Goal: Information Seeking & Learning: Learn about a topic

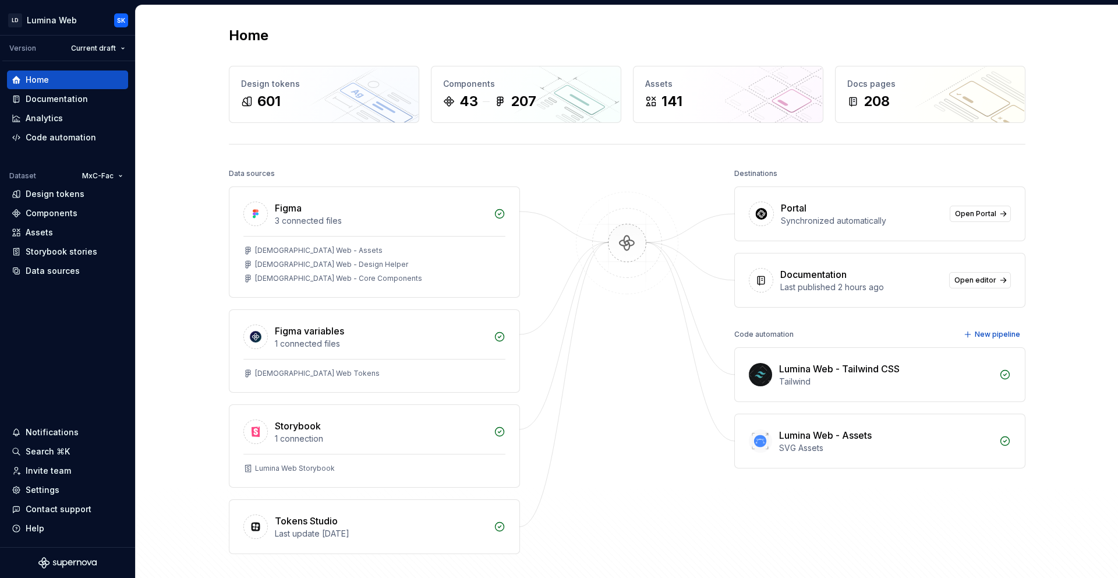
click at [190, 34] on div "Home Design tokens 601 Components 43 207 Assets 141 Docs pages 208 Data sources…" at bounding box center [627, 313] width 983 height 617
click at [962, 104] on div "208" at bounding box center [931, 101] width 166 height 19
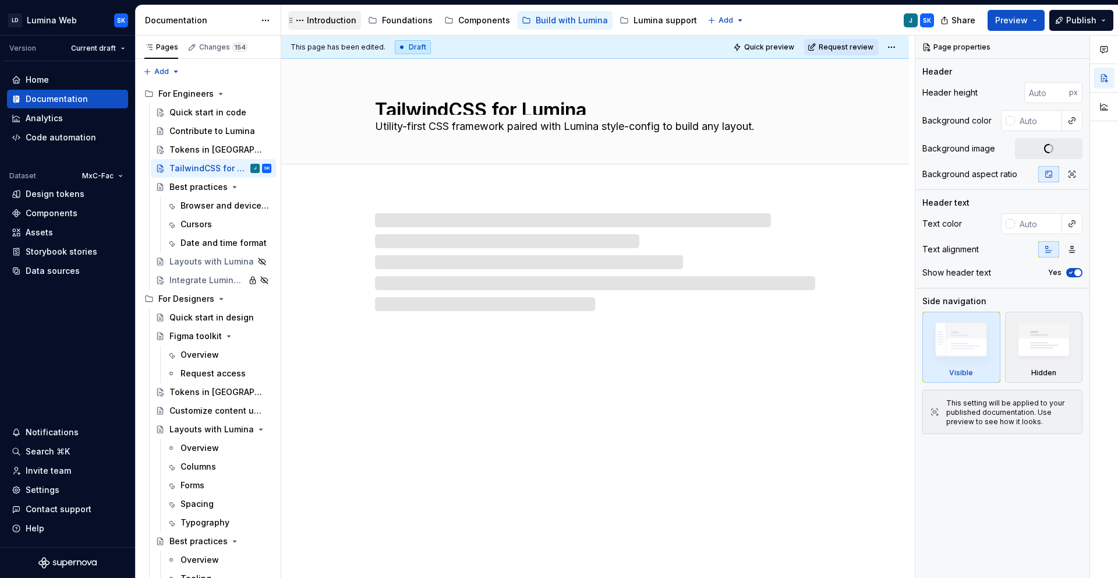
click at [327, 18] on div "Introduction" at bounding box center [332, 21] width 50 height 12
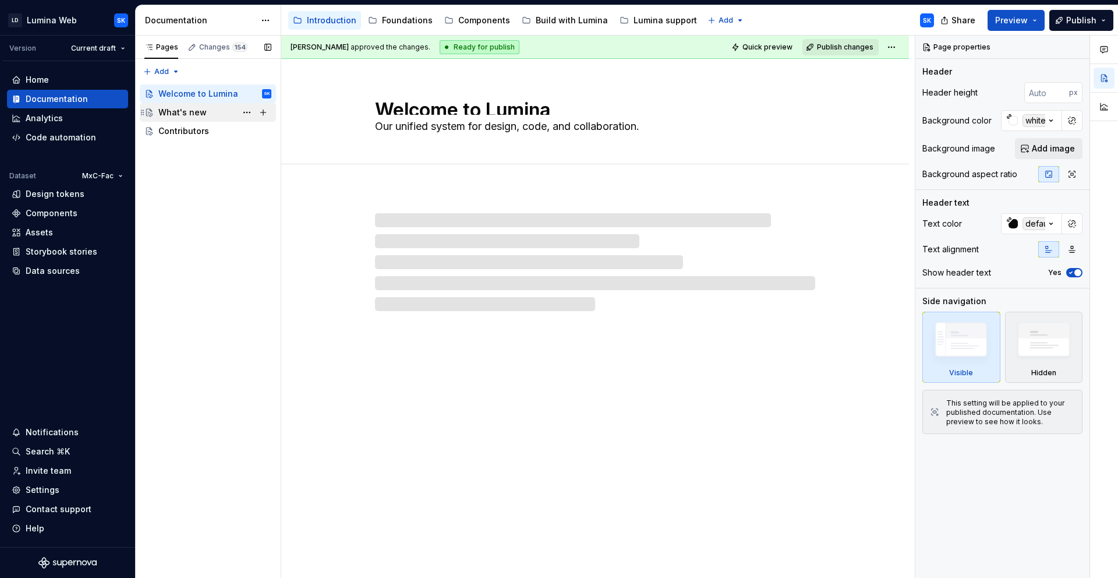
click at [189, 109] on div "What's new" at bounding box center [182, 113] width 48 height 12
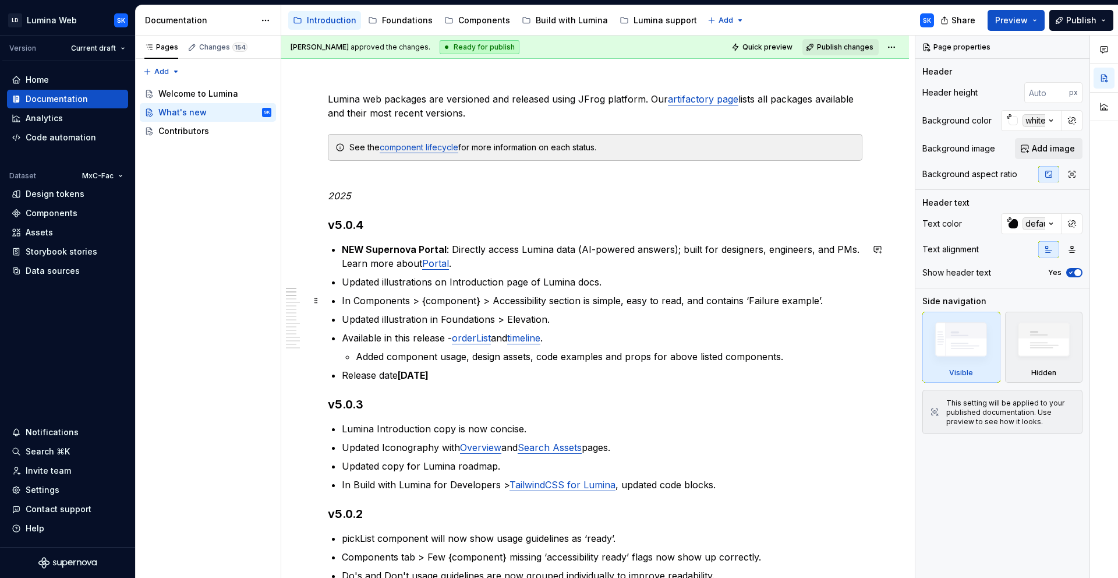
scroll to position [128, 0]
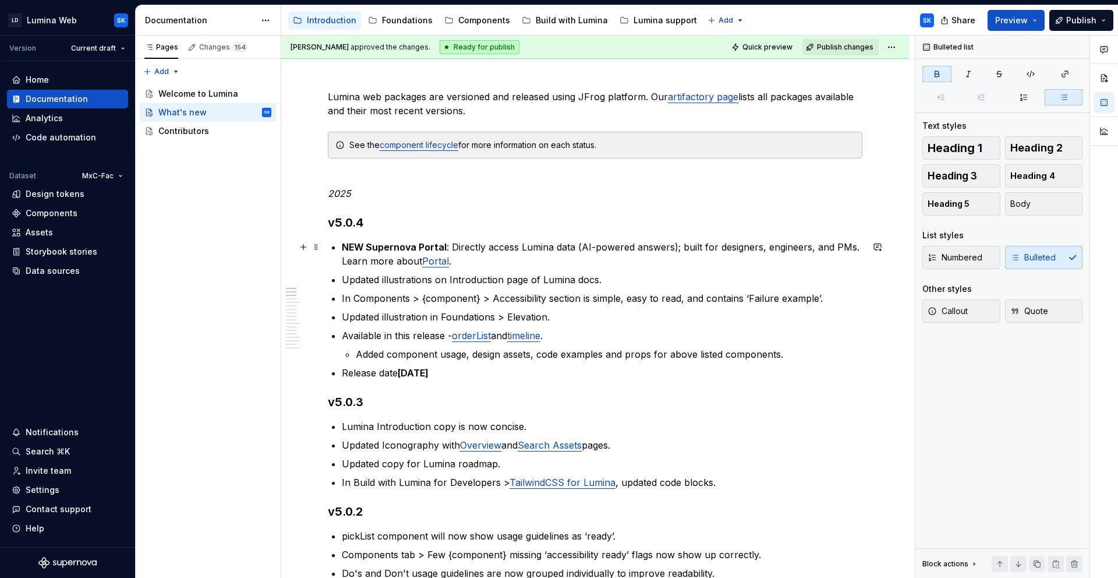
click at [344, 245] on strong "NEW Supernova Portal" at bounding box center [394, 247] width 105 height 12
type textarea "*"
click at [482, 262] on p "🚀 NEW Supernova Portal : Directly access Lumina data (AI-powered answers); buil…" at bounding box center [602, 254] width 521 height 28
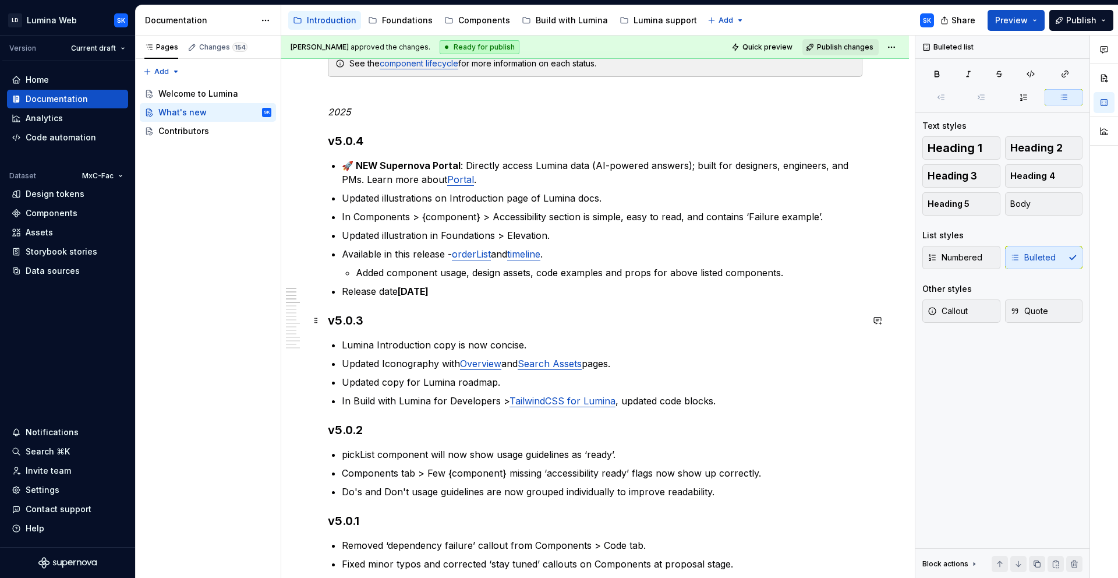
scroll to position [114, 0]
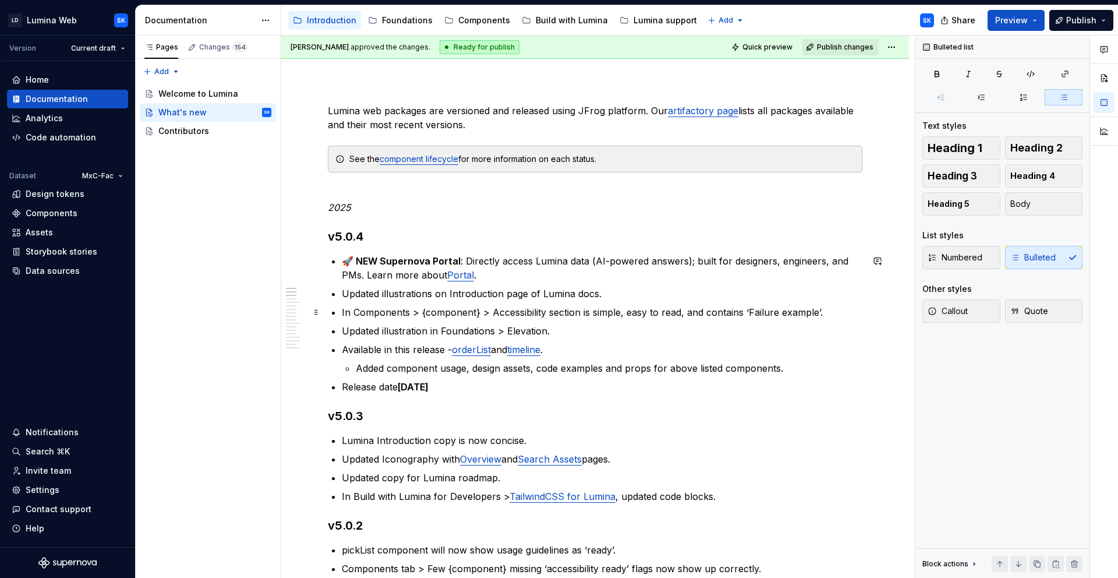
click at [590, 311] on p "In Components > {component} > Accessibility section is simple, easy to read, an…" at bounding box center [602, 312] width 521 height 14
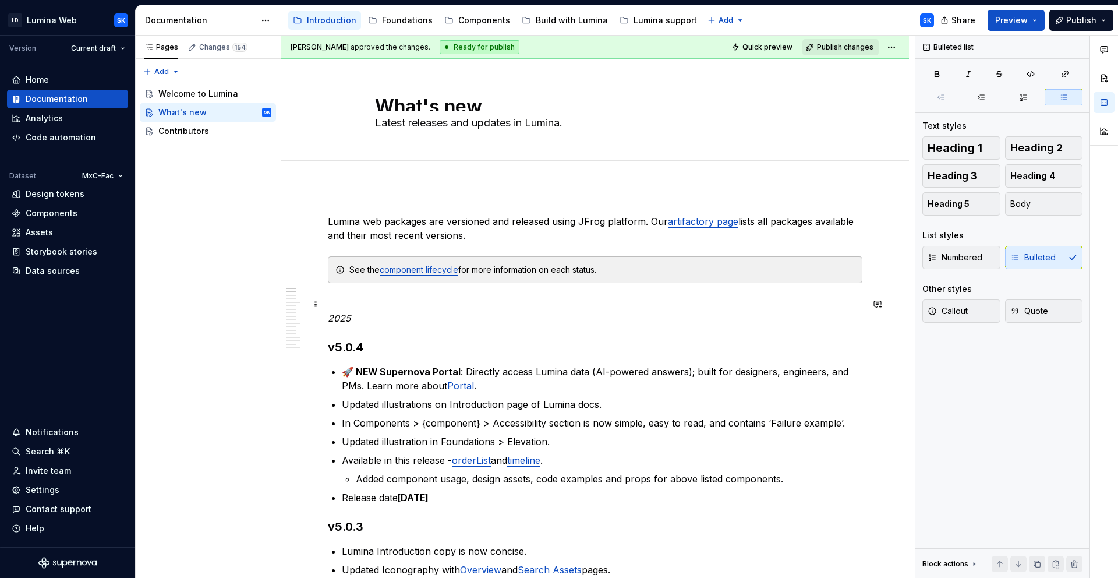
scroll to position [0, 0]
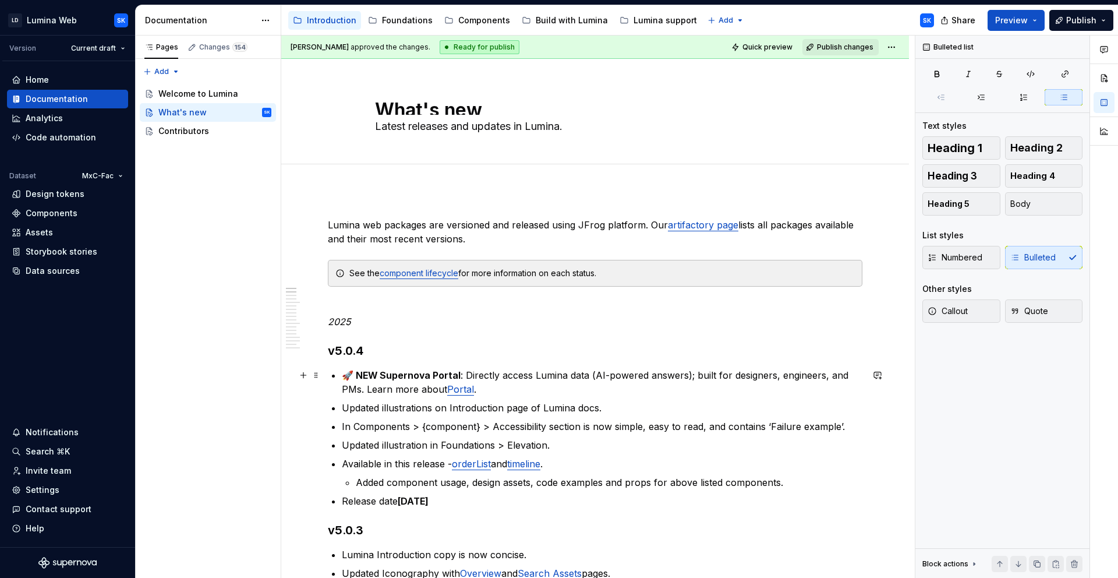
click at [484, 392] on p "🚀 NEW Supernova Portal : Directly access Lumina data (AI-powered answers); buil…" at bounding box center [602, 382] width 521 height 28
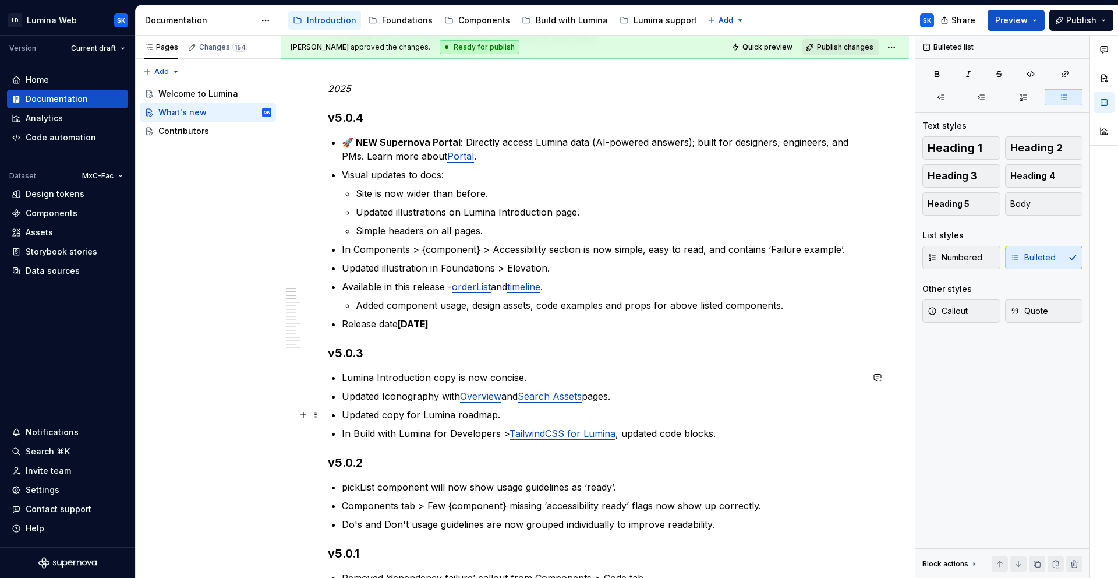
scroll to position [235, 0]
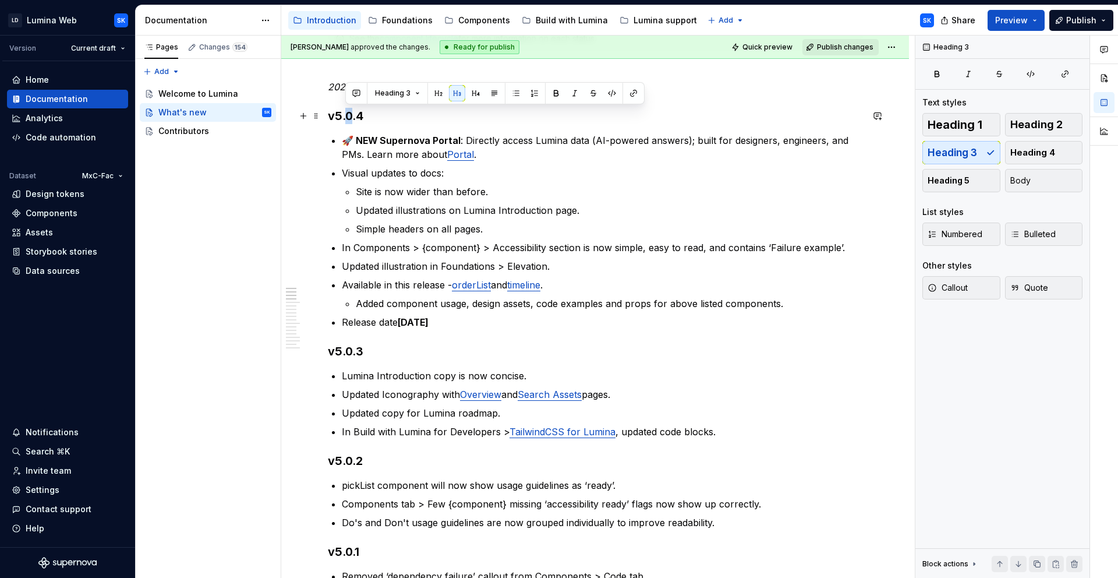
click at [351, 117] on h3 "v5.0.4" at bounding box center [595, 116] width 535 height 16
click at [477, 326] on p "Release date [DATE]" at bounding box center [602, 322] width 521 height 14
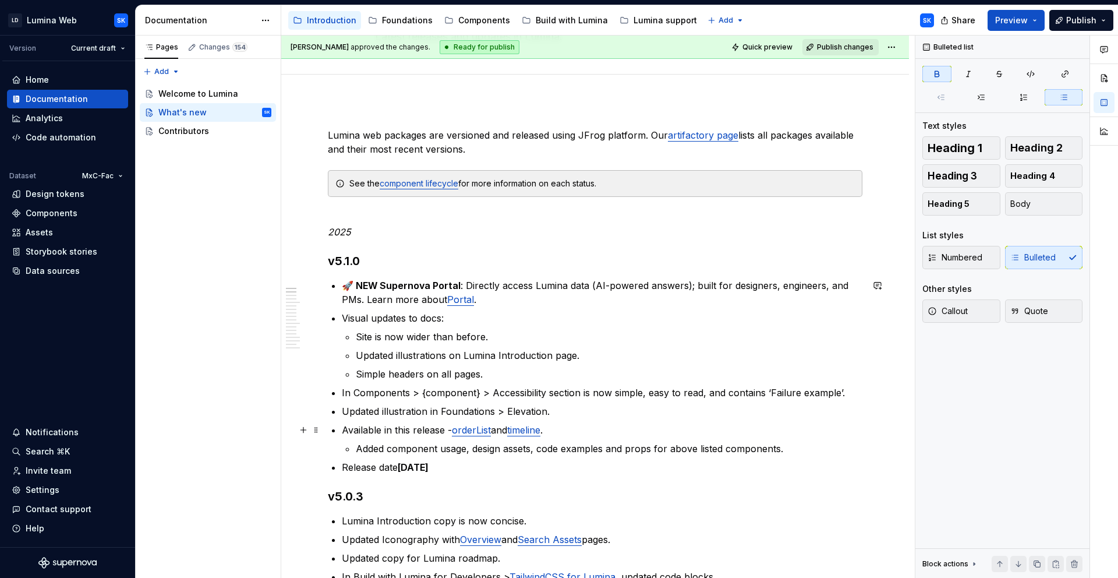
scroll to position [136, 0]
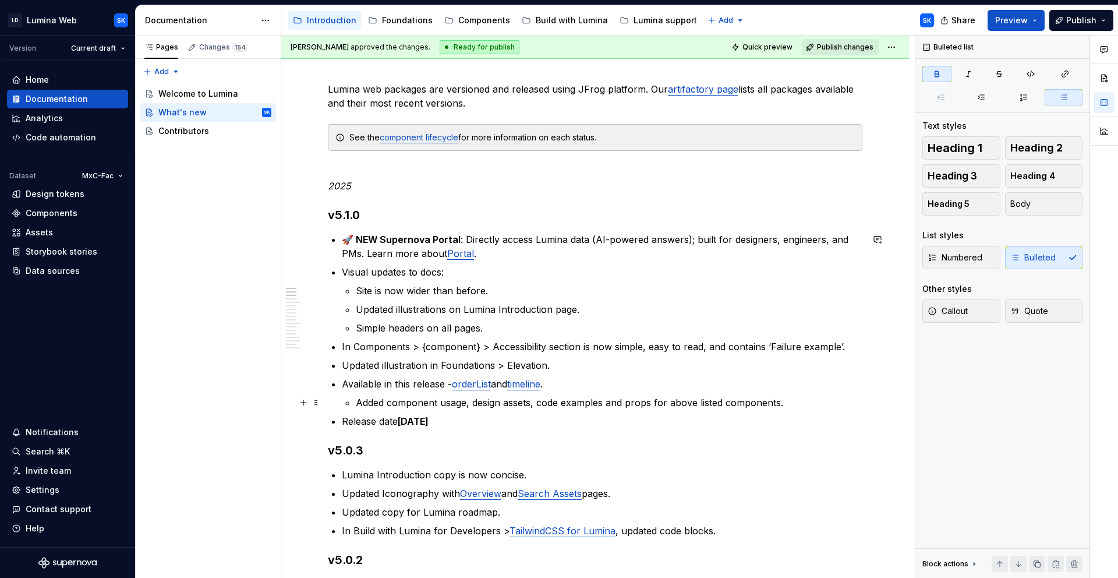
click at [792, 405] on p "Added component usage, design assets, code examples and props for above listed …" at bounding box center [609, 403] width 507 height 14
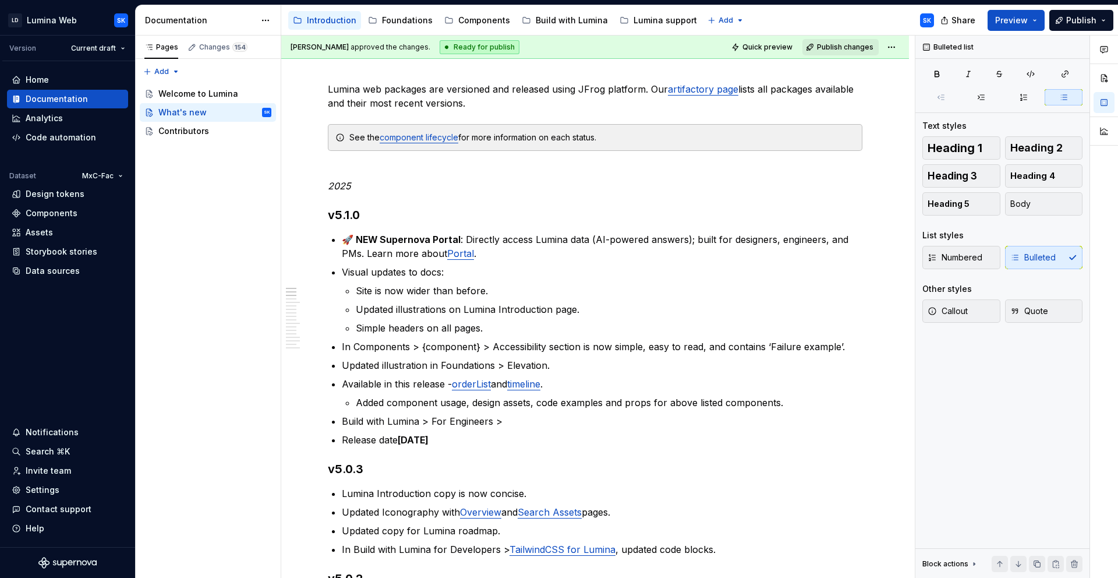
click at [552, 17] on div "Build with Lumina" at bounding box center [572, 21] width 72 height 12
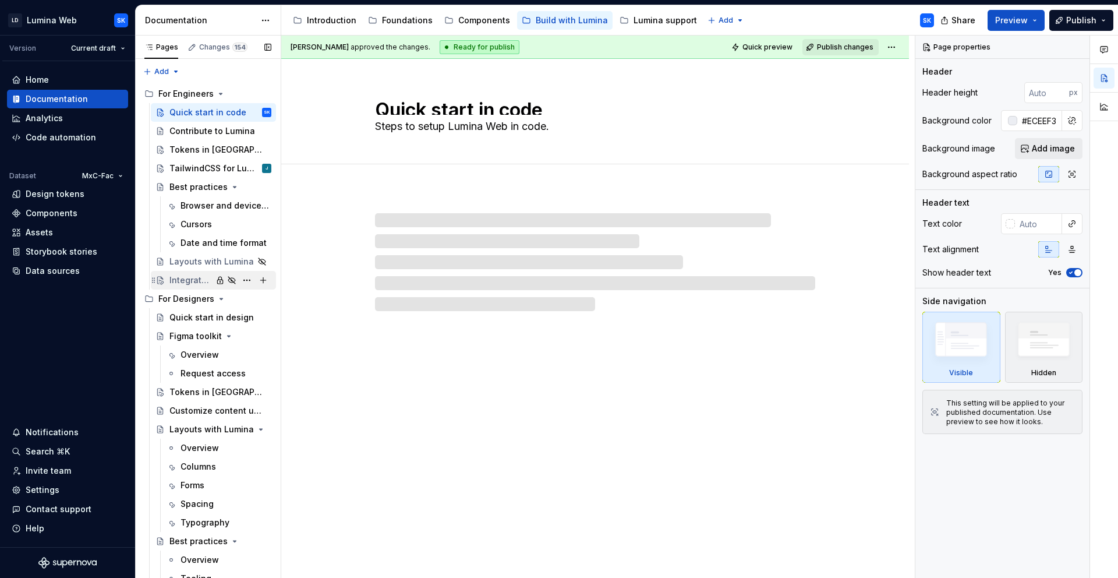
click at [210, 280] on div "Integrate Lumina in apps" at bounding box center [191, 280] width 43 height 12
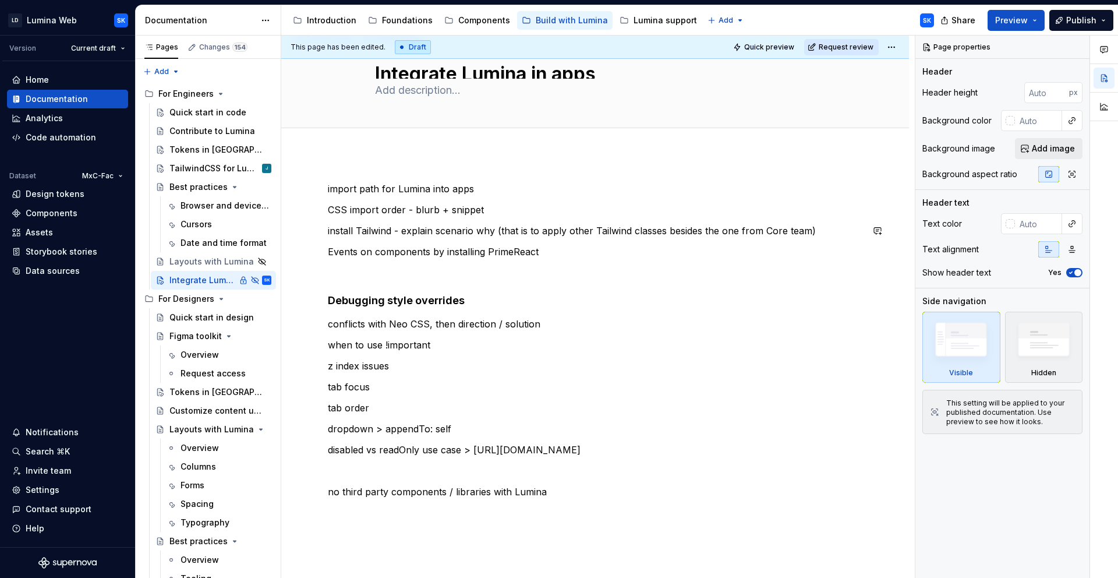
scroll to position [43, 0]
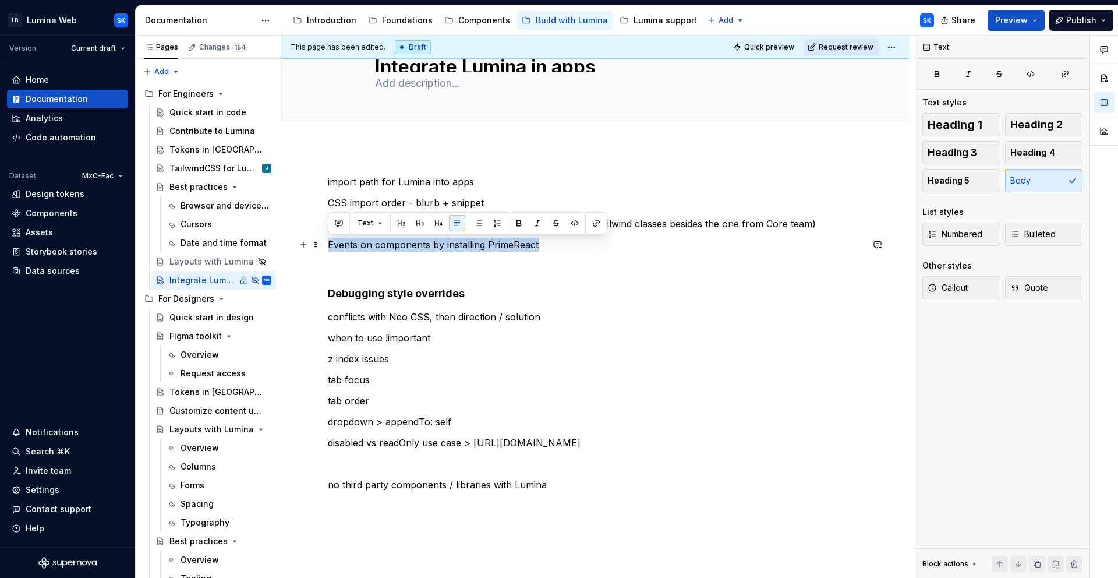
drag, startPoint x: 542, startPoint y: 245, endPoint x: 327, endPoint y: 246, distance: 215.6
click at [327, 246] on div "import path for Lumina into apps CSS import order - blurb + snippet install Tai…" at bounding box center [595, 434] width 628 height 574
click at [415, 313] on p "conflicts with Neo CSS, then direction / solution" at bounding box center [595, 317] width 535 height 14
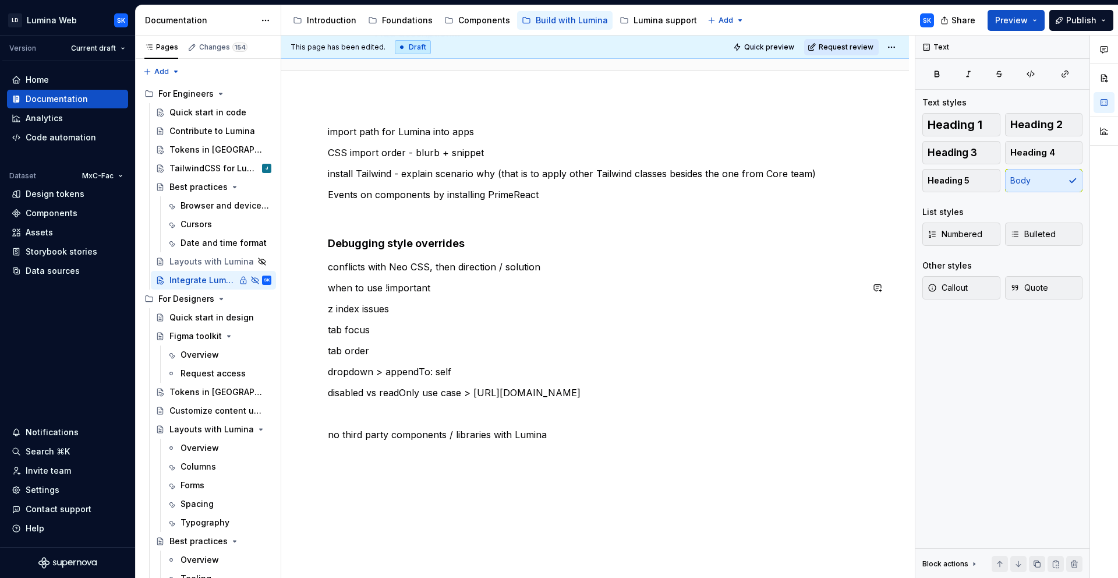
scroll to position [93, 0]
drag, startPoint x: 348, startPoint y: 269, endPoint x: 416, endPoint y: 269, distance: 68.2
click at [417, 269] on p "conflicts with Neo CSS, then direction / solution" at bounding box center [595, 267] width 535 height 14
drag, startPoint x: 437, startPoint y: 290, endPoint x: 362, endPoint y: 289, distance: 75.7
click at [361, 289] on p "when to use !important" at bounding box center [595, 288] width 535 height 14
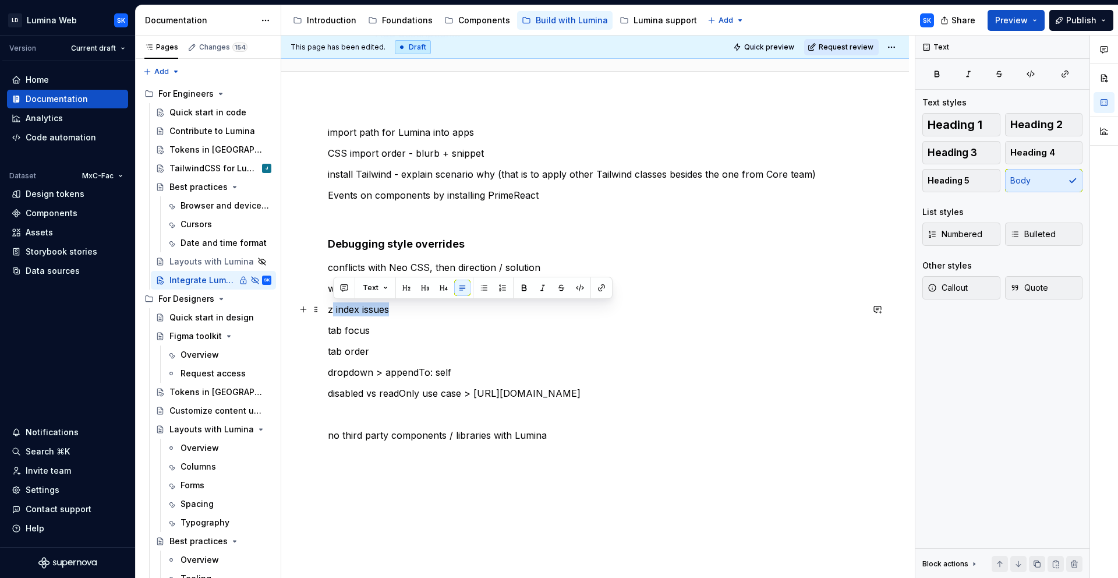
drag, startPoint x: 334, startPoint y: 310, endPoint x: 394, endPoint y: 309, distance: 60.0
click at [394, 309] on p "z index issues" at bounding box center [595, 309] width 535 height 14
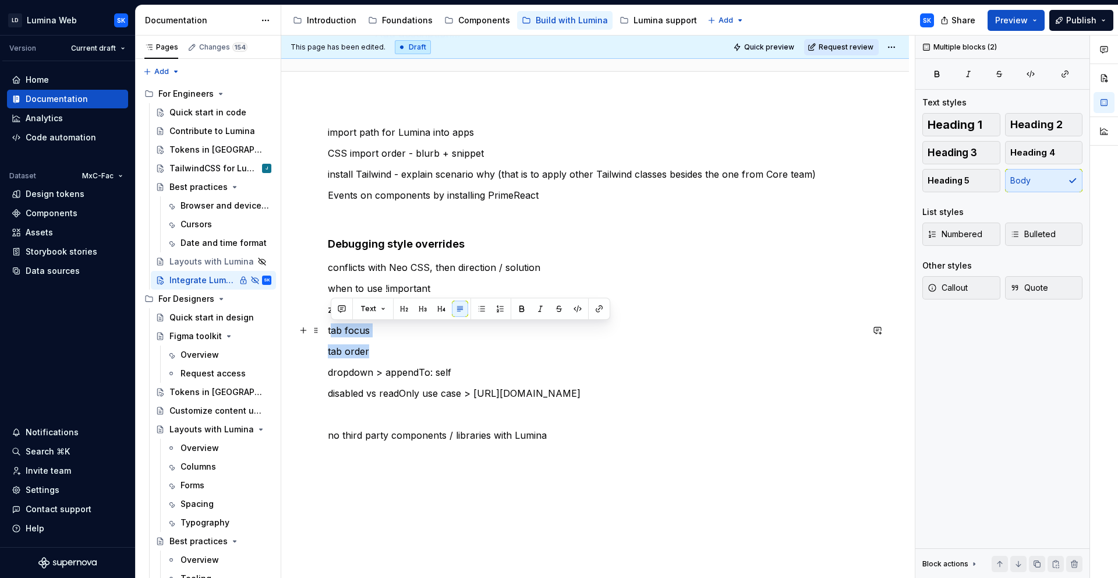
drag, startPoint x: 373, startPoint y: 355, endPoint x: 332, endPoint y: 334, distance: 45.9
click at [331, 333] on div "import path for Lumina into apps CSS import order - blurb + snippet install Tai…" at bounding box center [595, 304] width 535 height 359
click at [370, 359] on div "import path for Lumina into apps CSS import order - blurb + snippet install Tai…" at bounding box center [595, 304] width 535 height 359
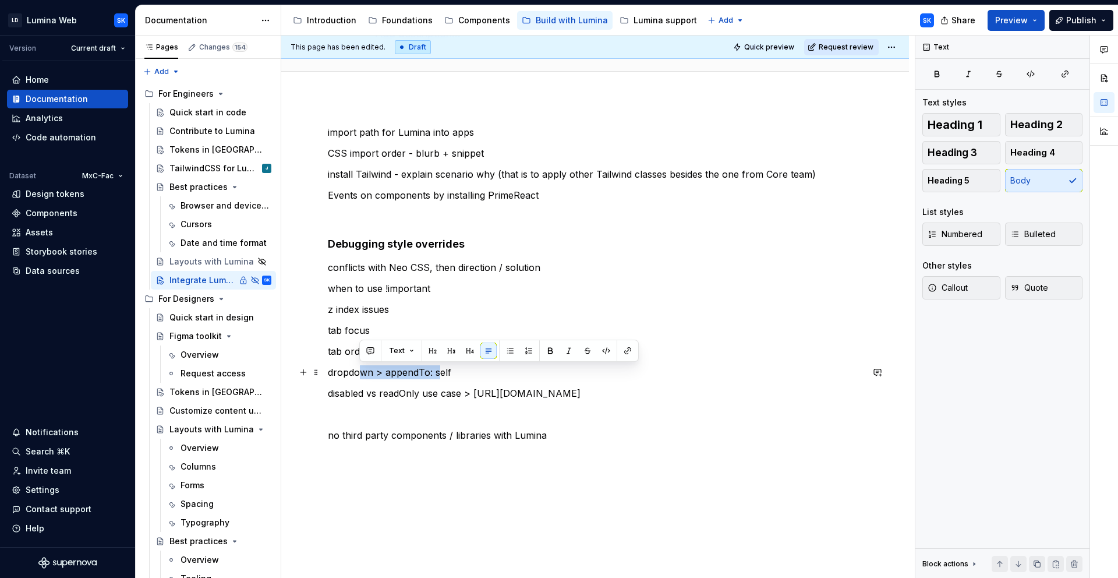
drag, startPoint x: 361, startPoint y: 374, endPoint x: 437, endPoint y: 375, distance: 75.7
click at [437, 375] on p "dropdown > appendTo: self" at bounding box center [595, 372] width 535 height 14
click at [451, 377] on p "dropdown > appendTo: self" at bounding box center [595, 372] width 535 height 14
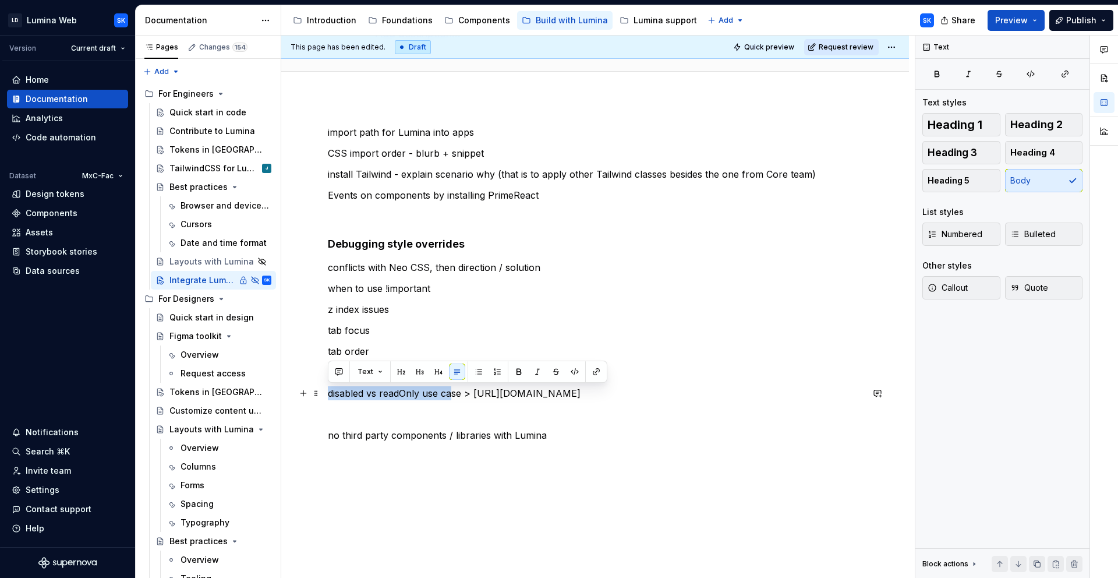
drag, startPoint x: 330, startPoint y: 393, endPoint x: 453, endPoint y: 394, distance: 123.5
click at [454, 394] on p "disabled vs readOnly use case > [URL][DOMAIN_NAME]" at bounding box center [595, 393] width 535 height 14
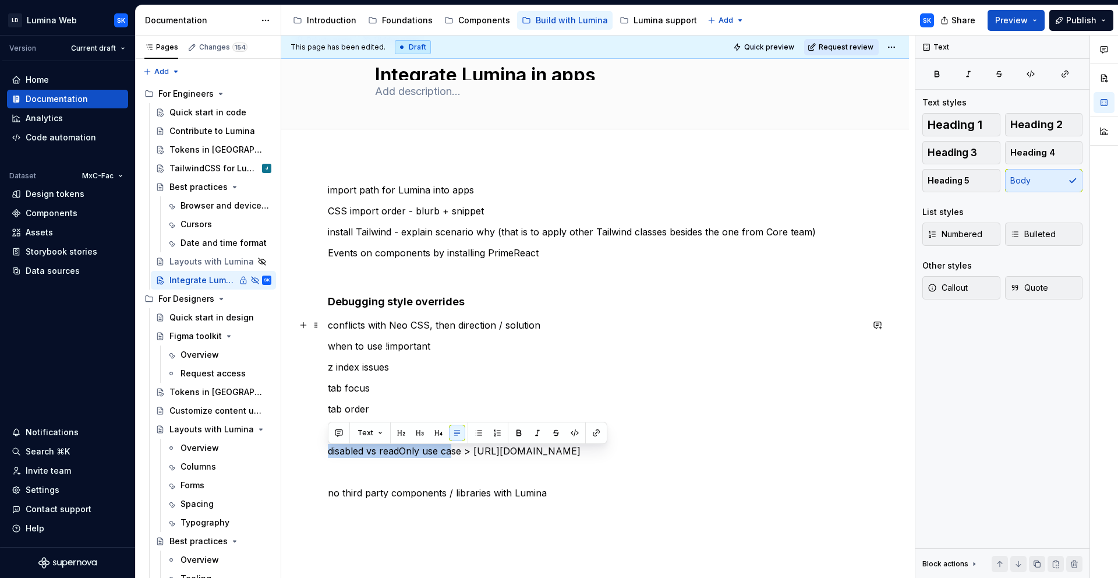
scroll to position [0, 0]
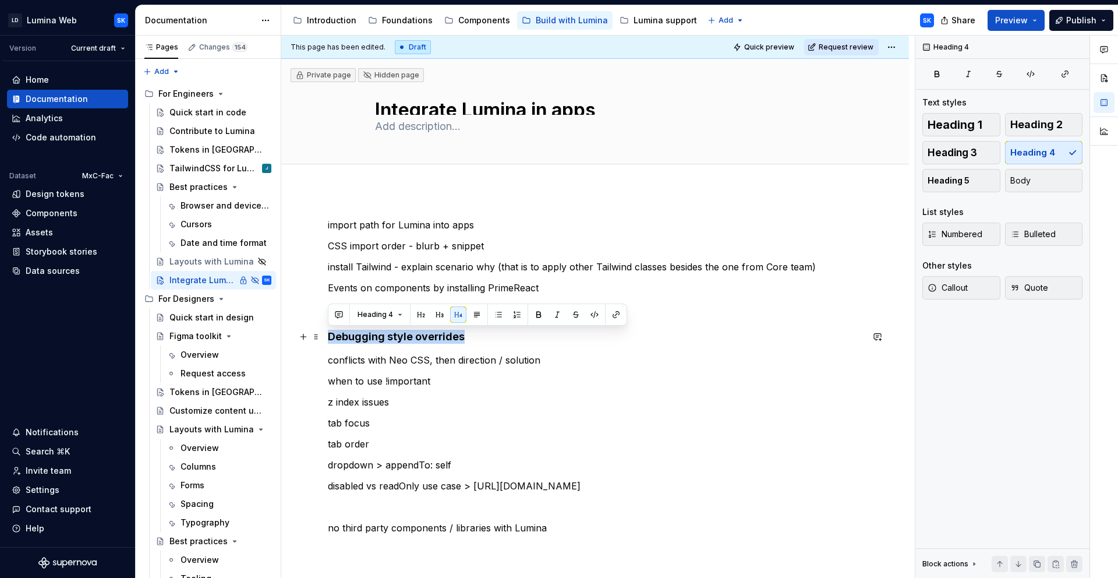
drag, startPoint x: 466, startPoint y: 333, endPoint x: 327, endPoint y: 338, distance: 138.7
click at [328, 338] on h4 "Debugging style overrides" at bounding box center [595, 337] width 535 height 14
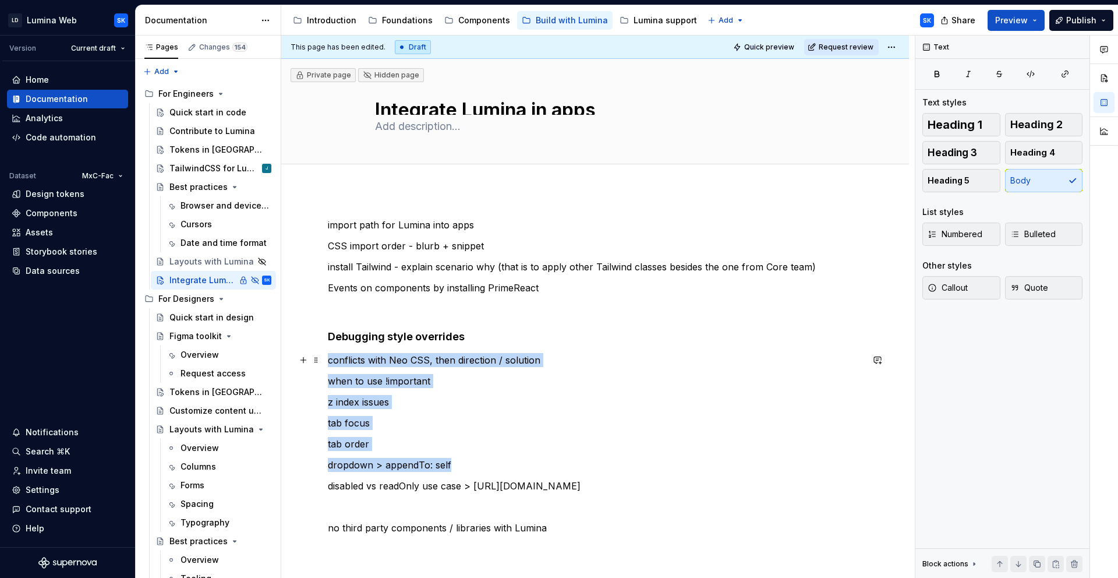
type textarea "*"
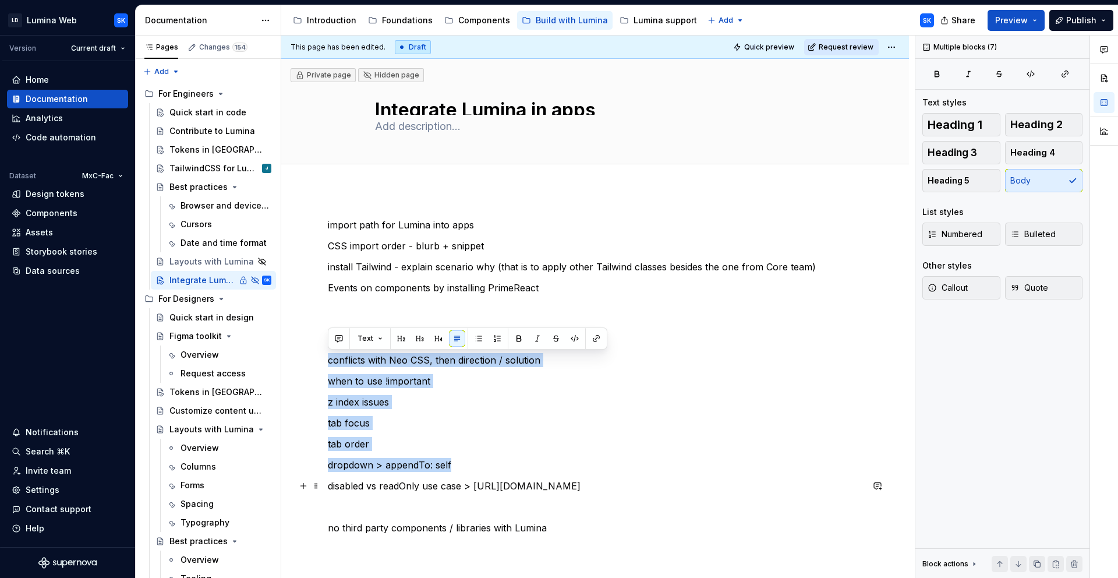
drag, startPoint x: 329, startPoint y: 362, endPoint x: 563, endPoint y: 500, distance: 271.9
click at [563, 500] on div "import path for Lumina into apps CSS import order - blurb + snippet install Tai…" at bounding box center [595, 397] width 535 height 359
click at [473, 487] on p "disabled vs readOnly use case > [URL][DOMAIN_NAME]" at bounding box center [595, 486] width 535 height 14
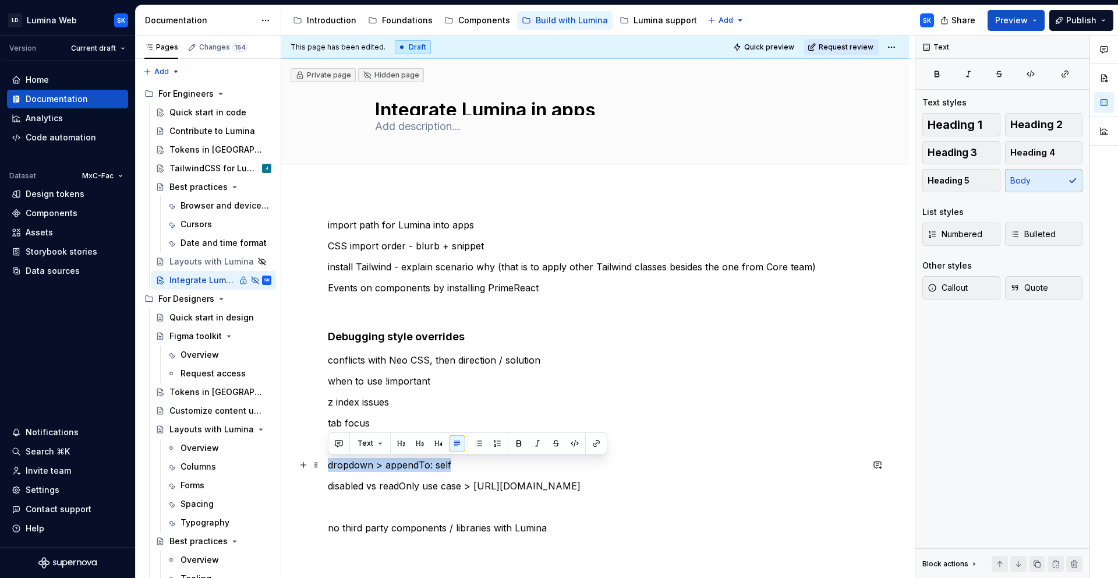
drag, startPoint x: 456, startPoint y: 464, endPoint x: 324, endPoint y: 467, distance: 131.7
click at [324, 466] on div "import path for Lumina into apps CSS import order - blurb + snippet install Tai…" at bounding box center [595, 477] width 628 height 574
click at [357, 467] on p "dropdown > appendTo: self" at bounding box center [595, 465] width 535 height 14
click at [330, 466] on p "dropdown > appendTo: self" at bounding box center [595, 465] width 535 height 14
click at [468, 461] on p "dropdown > appendTo: self" at bounding box center [595, 465] width 535 height 14
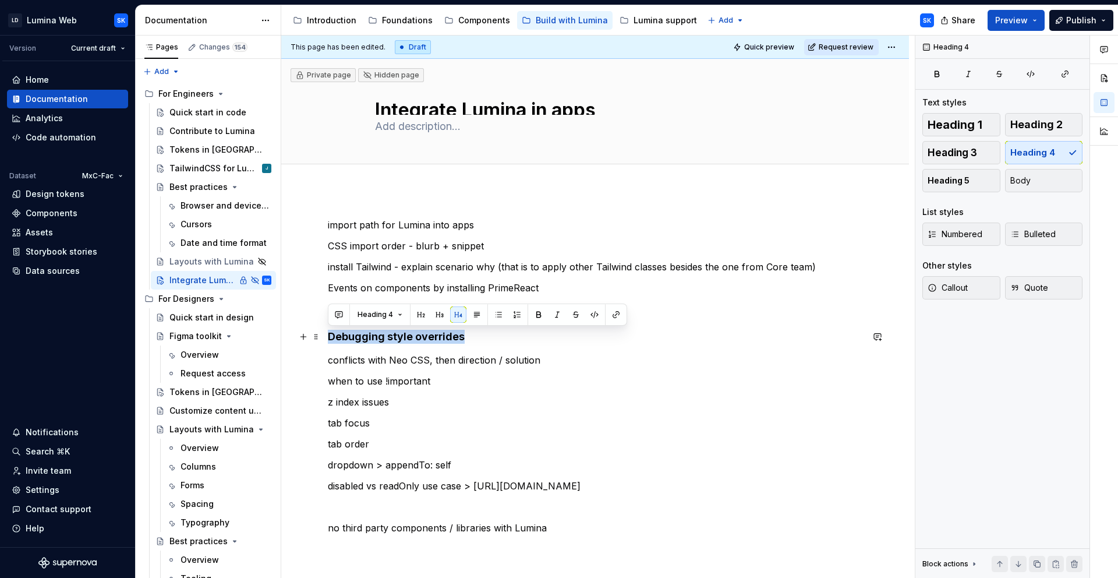
drag, startPoint x: 464, startPoint y: 335, endPoint x: 294, endPoint y: 335, distance: 170.1
click at [293, 335] on div "import path for Lumina into apps CSS import order - blurb + snippet install Tai…" at bounding box center [595, 477] width 628 height 574
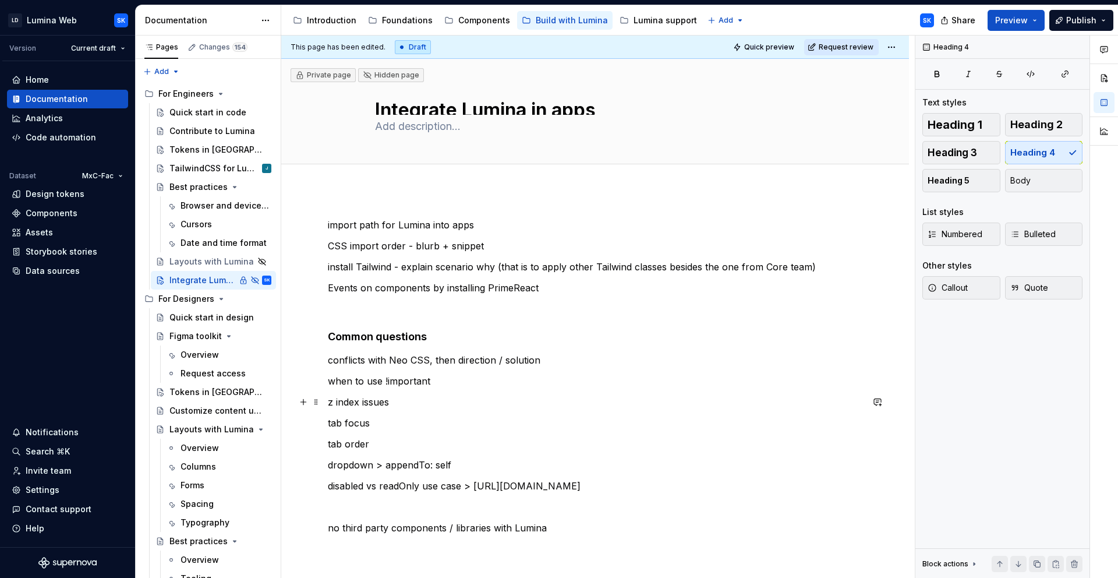
scroll to position [19, 0]
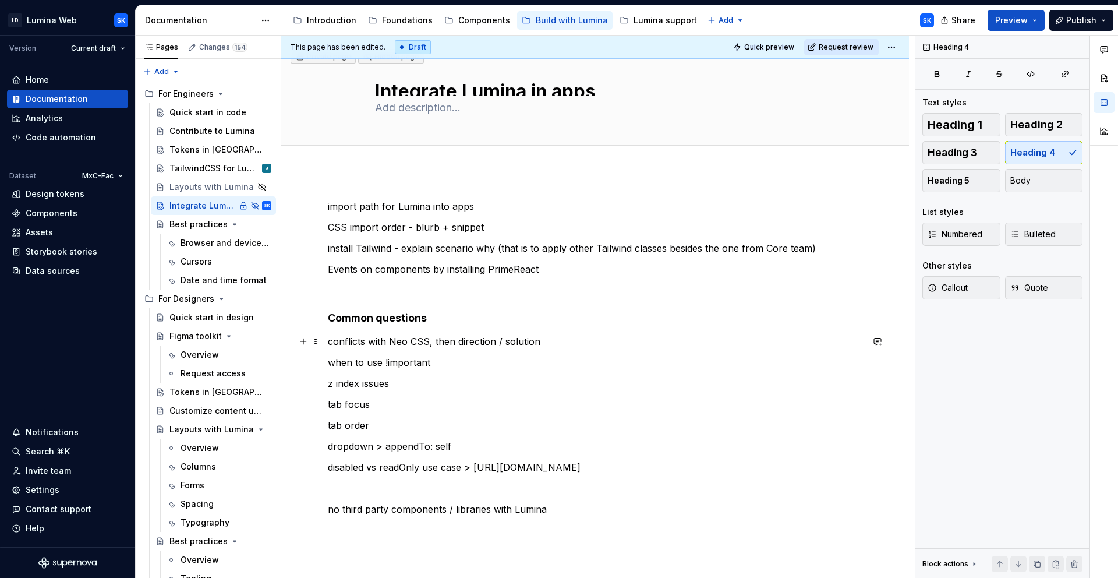
click at [441, 346] on p "conflicts with Neo CSS, then direction / solution" at bounding box center [595, 341] width 535 height 14
click at [431, 372] on div "import path for Lumina into apps CSS import order - blurb + snippet install Tai…" at bounding box center [595, 378] width 535 height 359
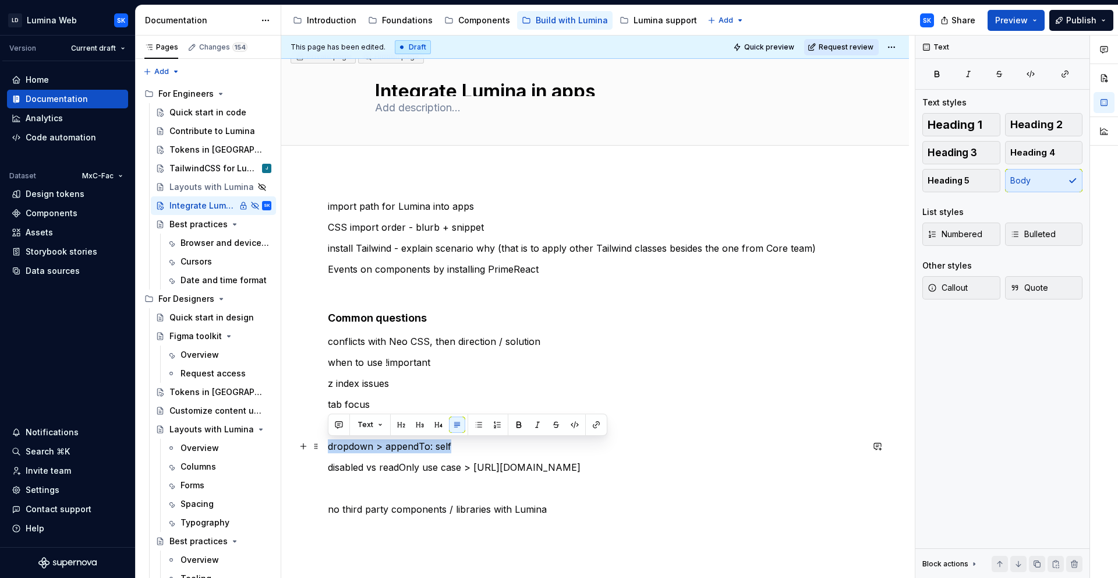
drag, startPoint x: 467, startPoint y: 444, endPoint x: 324, endPoint y: 445, distance: 142.1
click at [324, 445] on div "import path for Lumina into apps CSS import order - blurb + snippet install Tai…" at bounding box center [595, 458] width 628 height 574
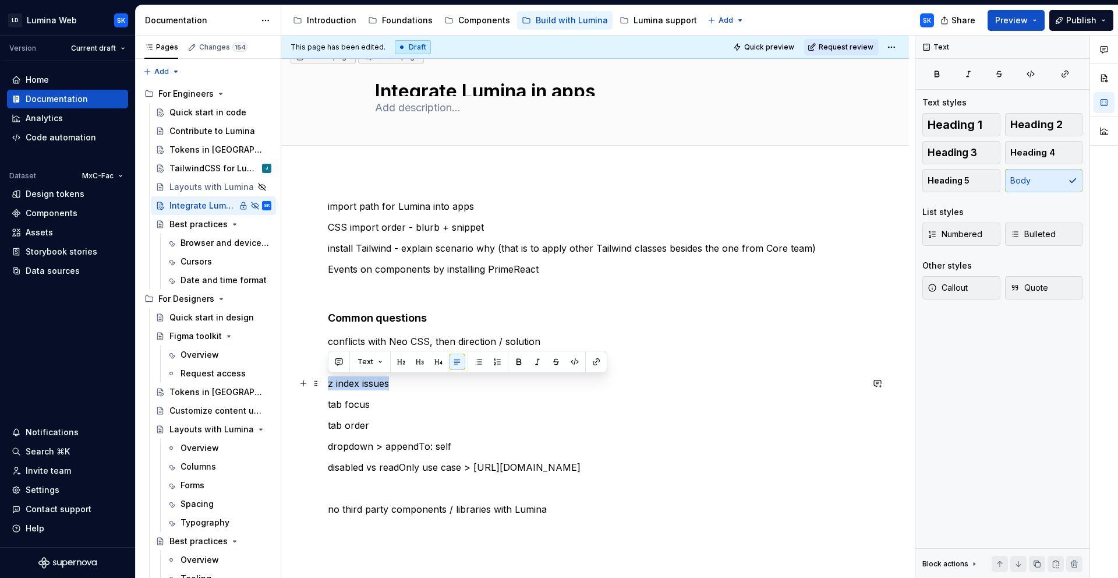
drag, startPoint x: 390, startPoint y: 384, endPoint x: 325, endPoint y: 386, distance: 64.7
click at [325, 386] on div "import path for Lumina into apps CSS import order - blurb + snippet install Tai…" at bounding box center [595, 458] width 628 height 574
click at [202, 168] on div "TailwindCSS for Lumina" at bounding box center [203, 169] width 67 height 12
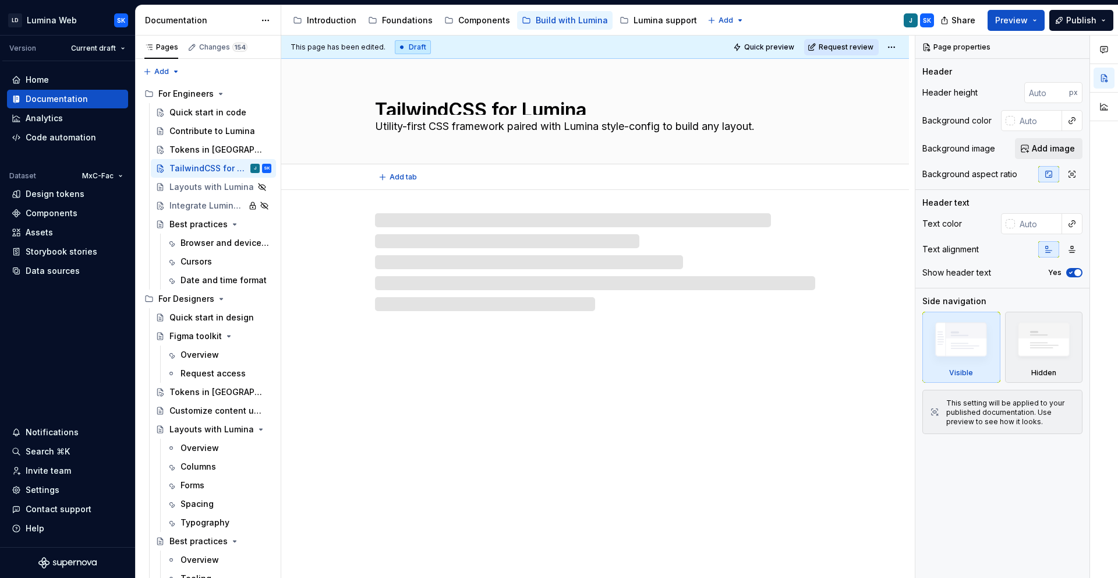
click at [456, 105] on textarea "TailwindCSS for Lumina" at bounding box center [593, 105] width 440 height 19
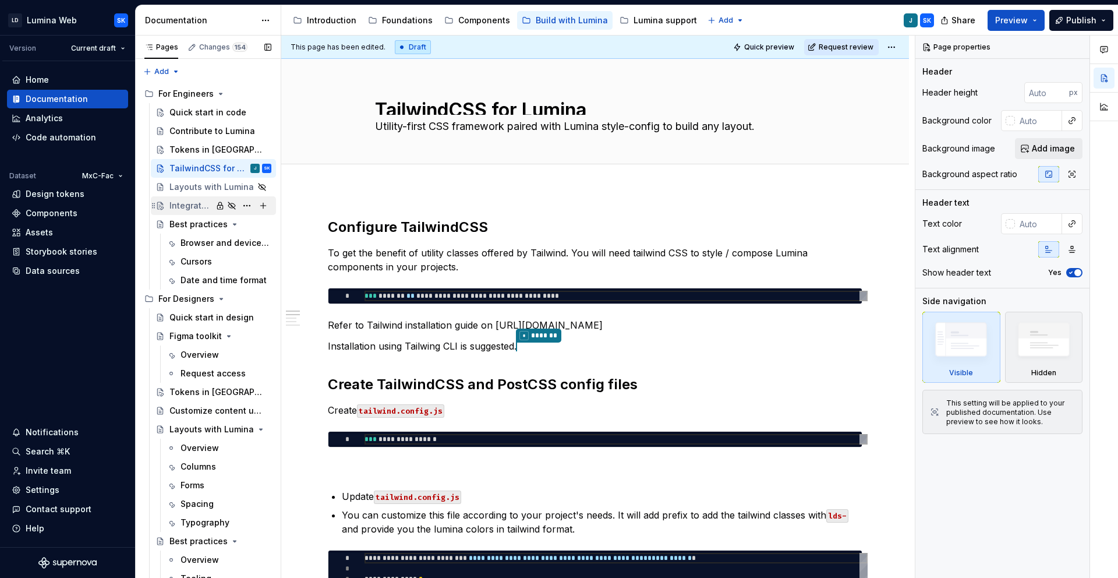
click at [185, 204] on div "Integrate Lumina in apps" at bounding box center [191, 206] width 43 height 12
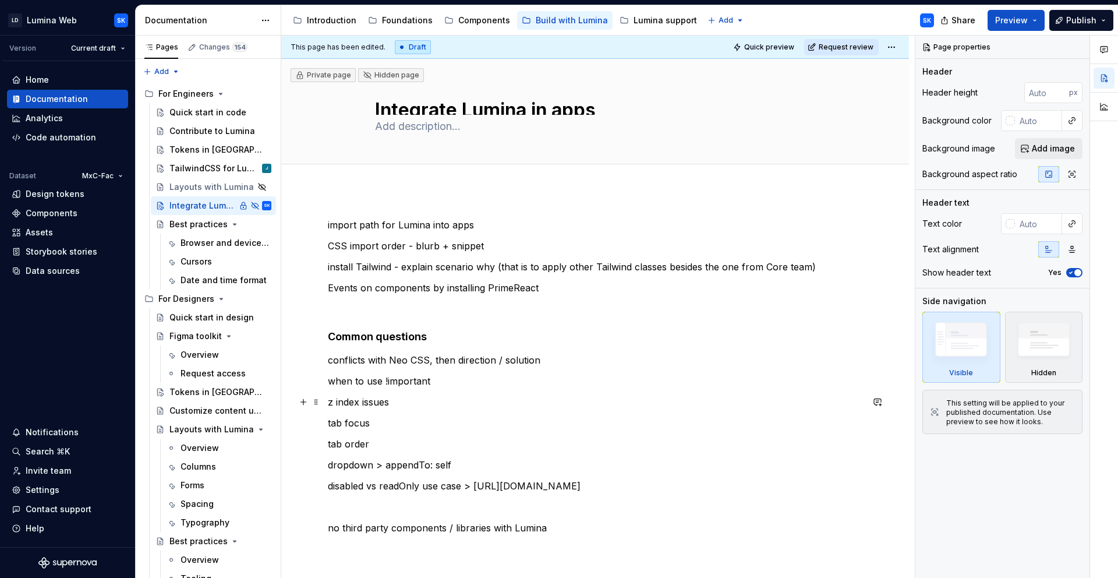
type textarea "*"
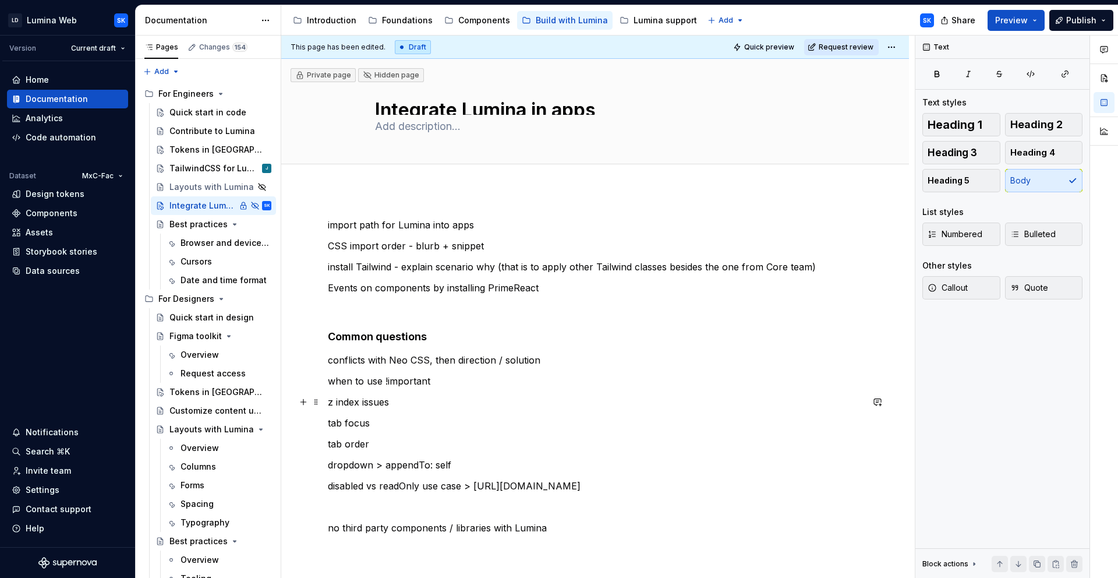
click at [391, 404] on p "z index issues" at bounding box center [595, 402] width 535 height 14
click at [527, 465] on p "dropdown > appendTo: self (component level)" at bounding box center [595, 465] width 535 height 14
click at [546, 291] on p "Events on components by installing PrimeReact" at bounding box center [595, 288] width 535 height 14
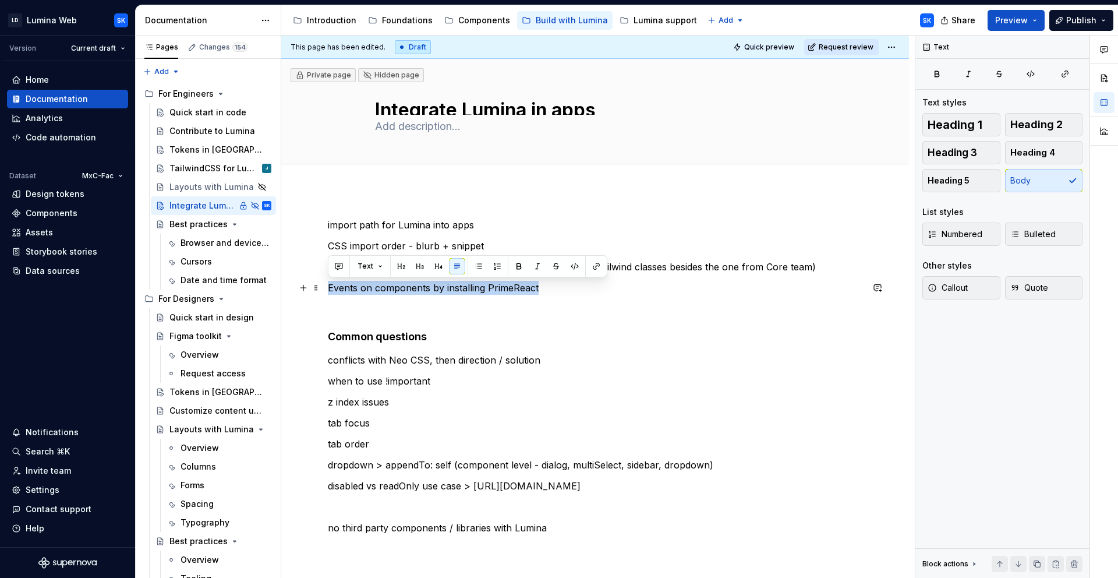
drag, startPoint x: 538, startPoint y: 288, endPoint x: 322, endPoint y: 290, distance: 215.6
click at [322, 290] on div "import path for Lumina into apps CSS import order - blurb + snippet install Tai…" at bounding box center [595, 477] width 628 height 574
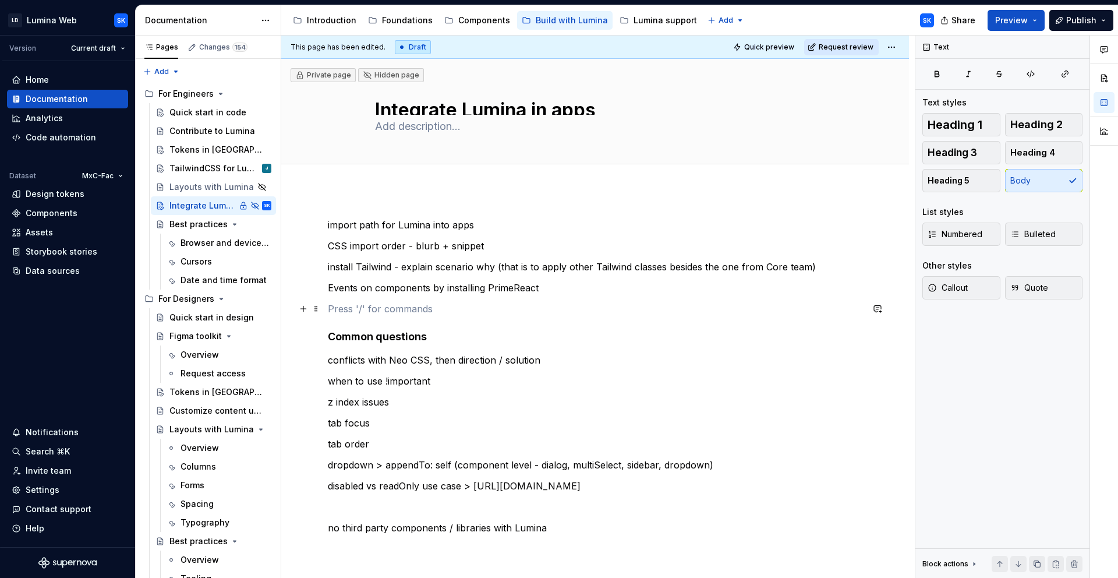
click at [449, 304] on p at bounding box center [595, 309] width 535 height 14
click at [209, 178] on div "Layouts with Lumina" at bounding box center [213, 187] width 125 height 19
click at [197, 157] on div "Tokens in [GEOGRAPHIC_DATA]" at bounding box center [221, 150] width 102 height 16
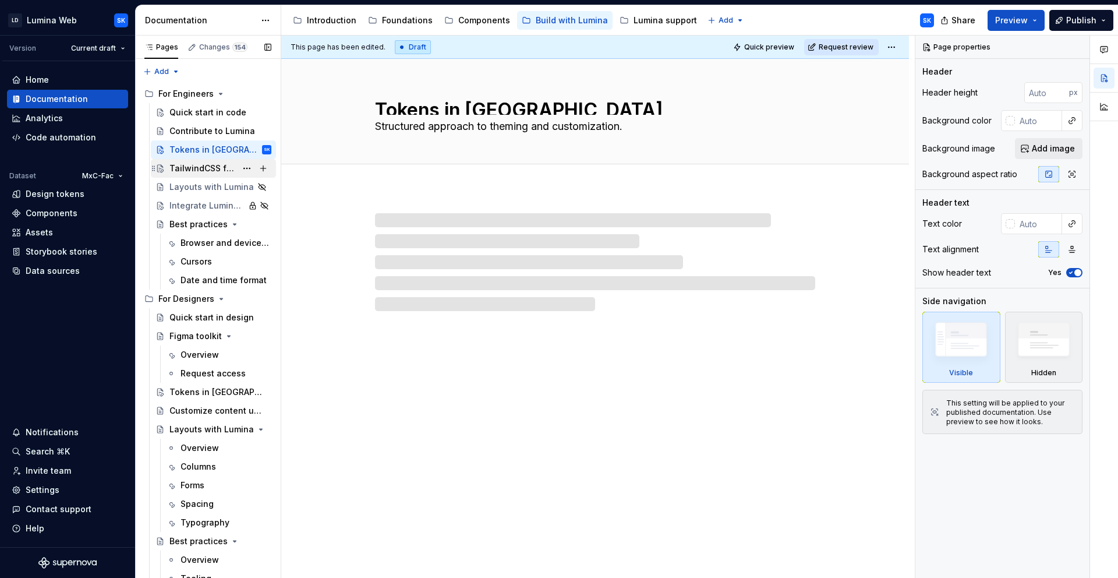
click at [202, 166] on div "TailwindCSS for Lumina" at bounding box center [203, 169] width 67 height 12
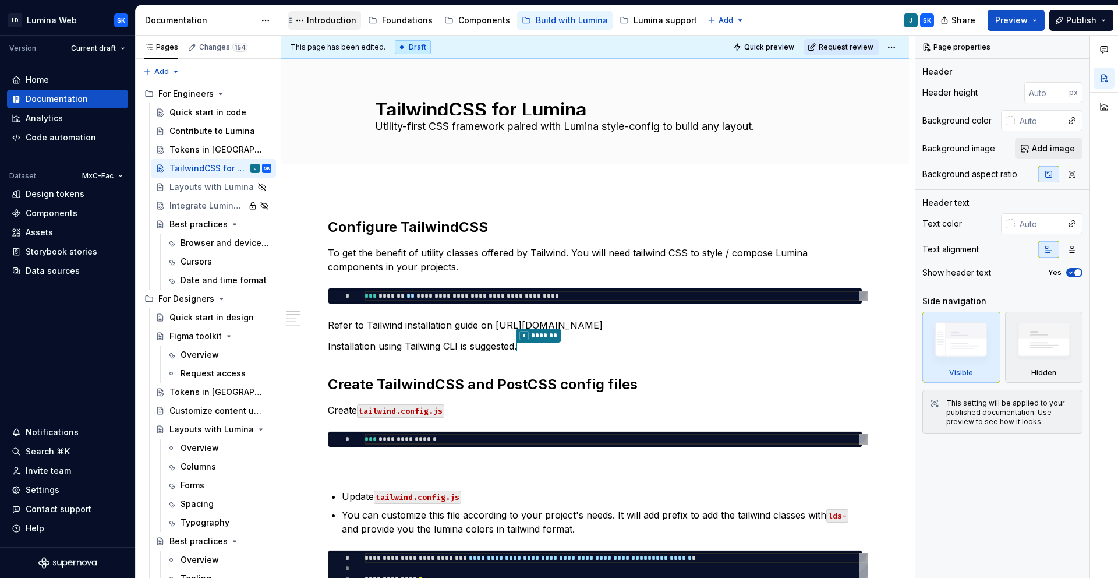
click at [327, 22] on div "Introduction" at bounding box center [332, 21] width 50 height 12
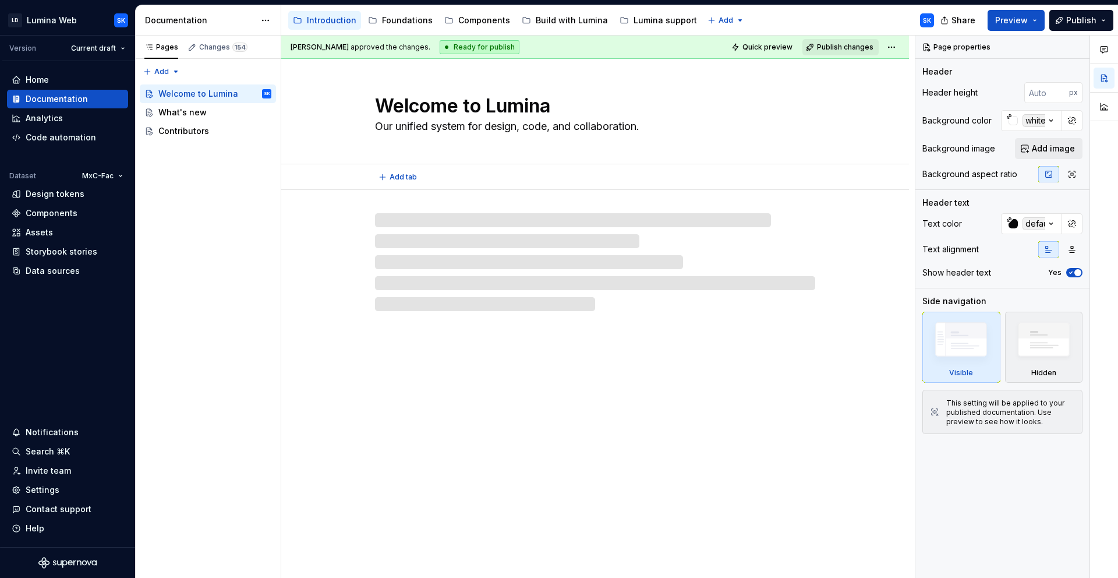
scroll to position [3, 0]
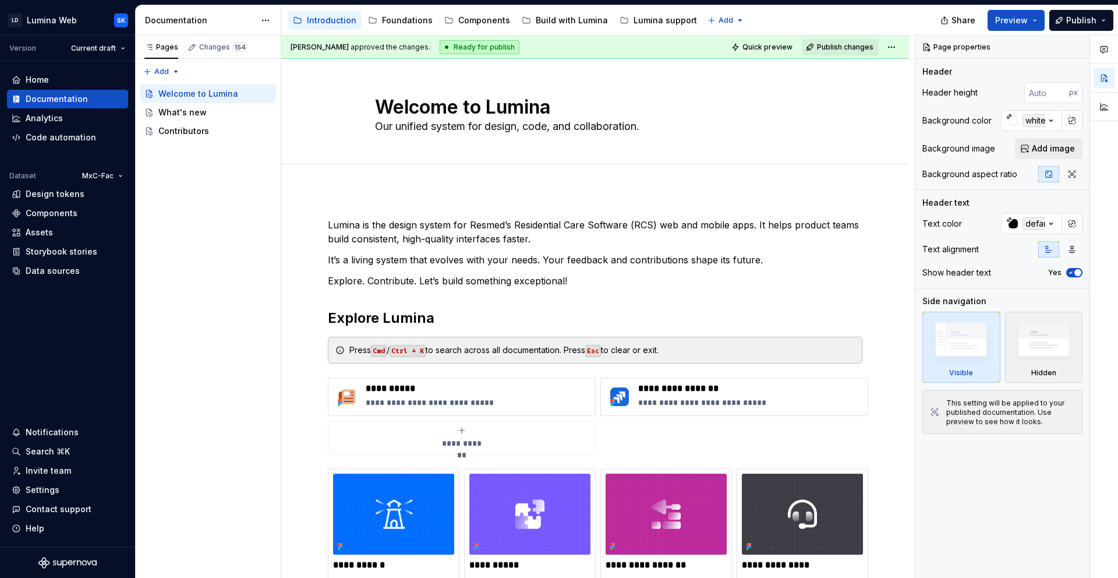
type textarea "*"
